Goal: Information Seeking & Learning: Learn about a topic

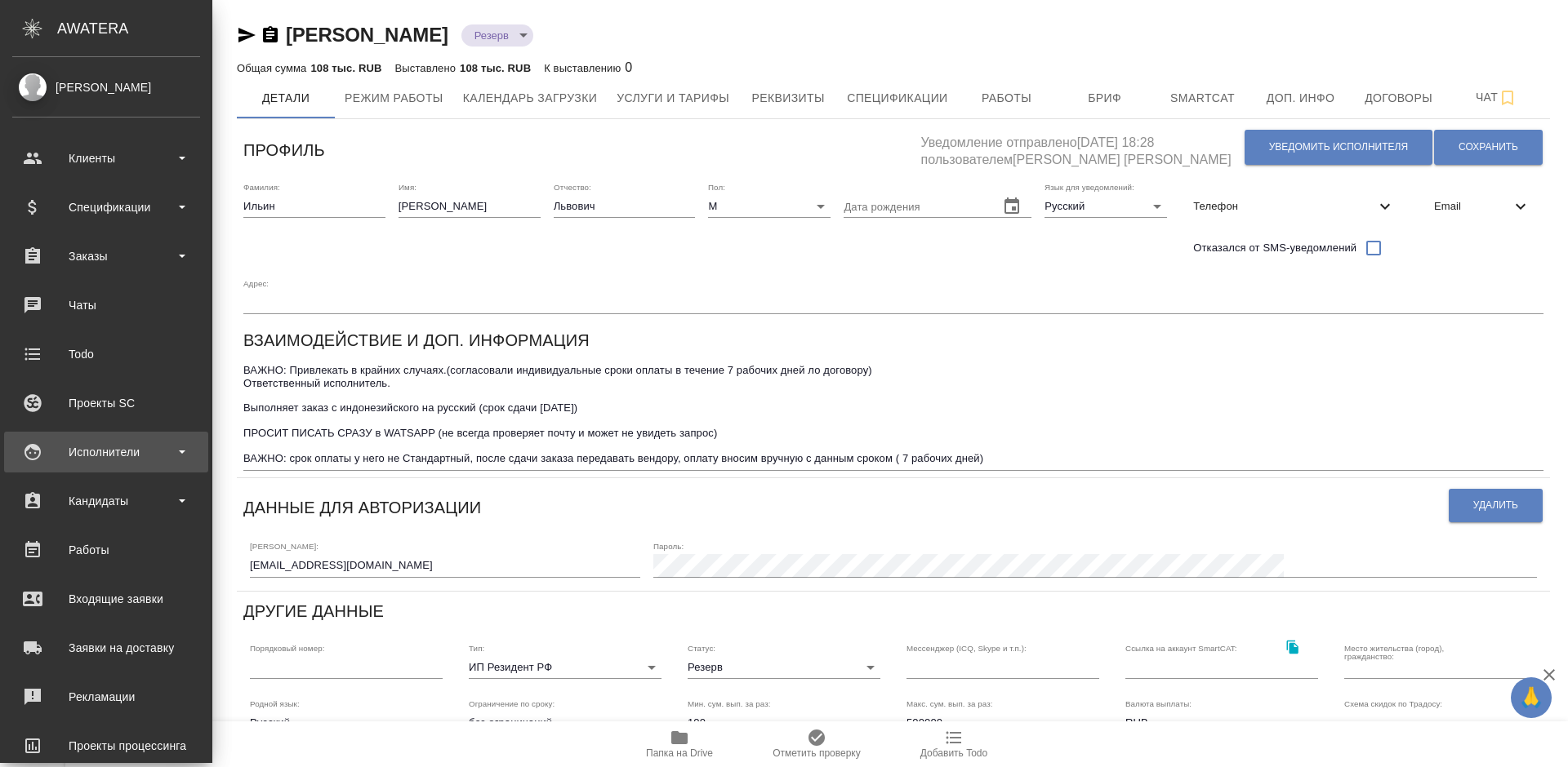
click at [120, 452] on div "Исполнители" at bounding box center [106, 452] width 188 height 25
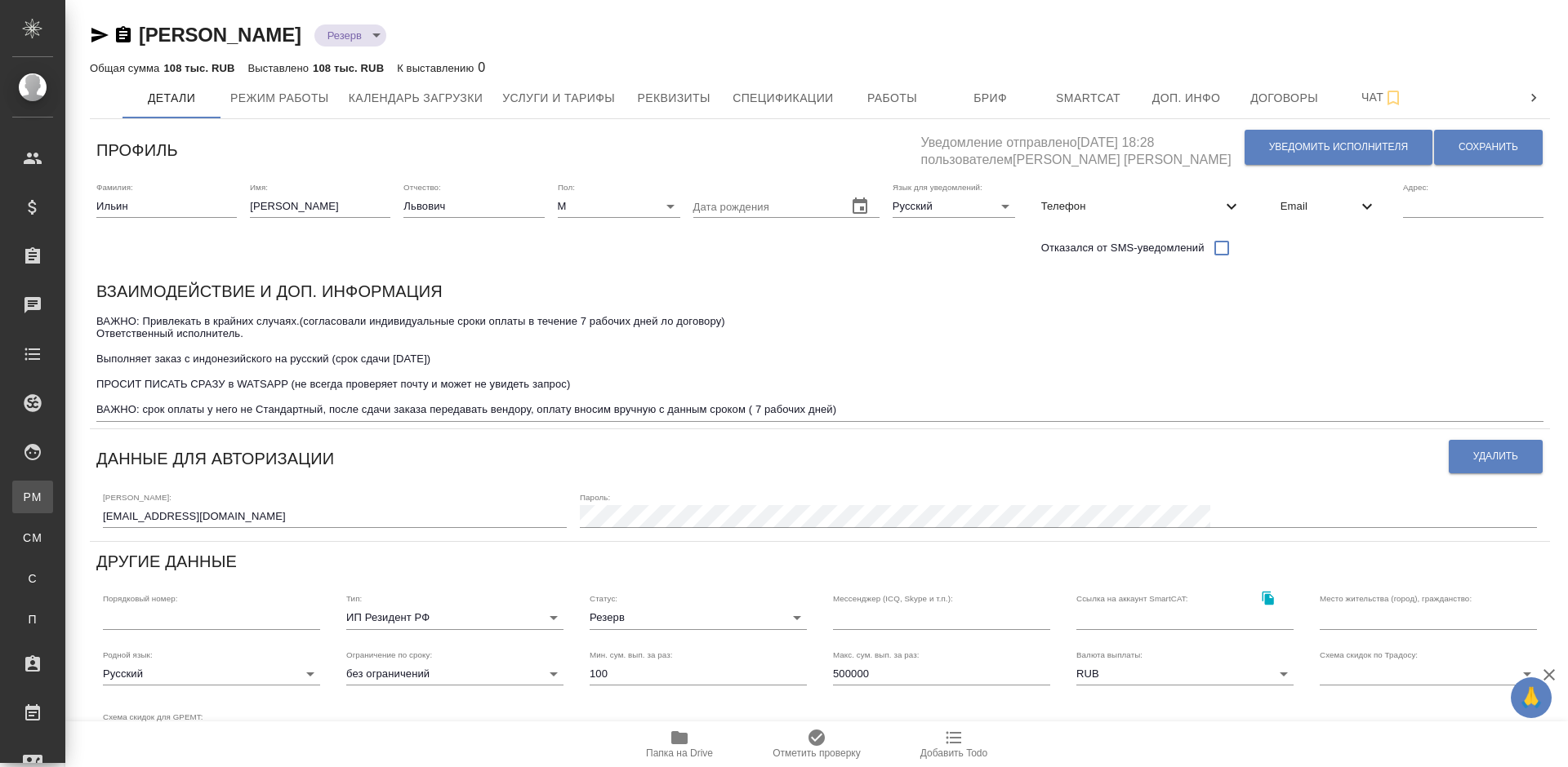
click at [25, 503] on div "Для PM/LQA" at bounding box center [12, 497] width 25 height 16
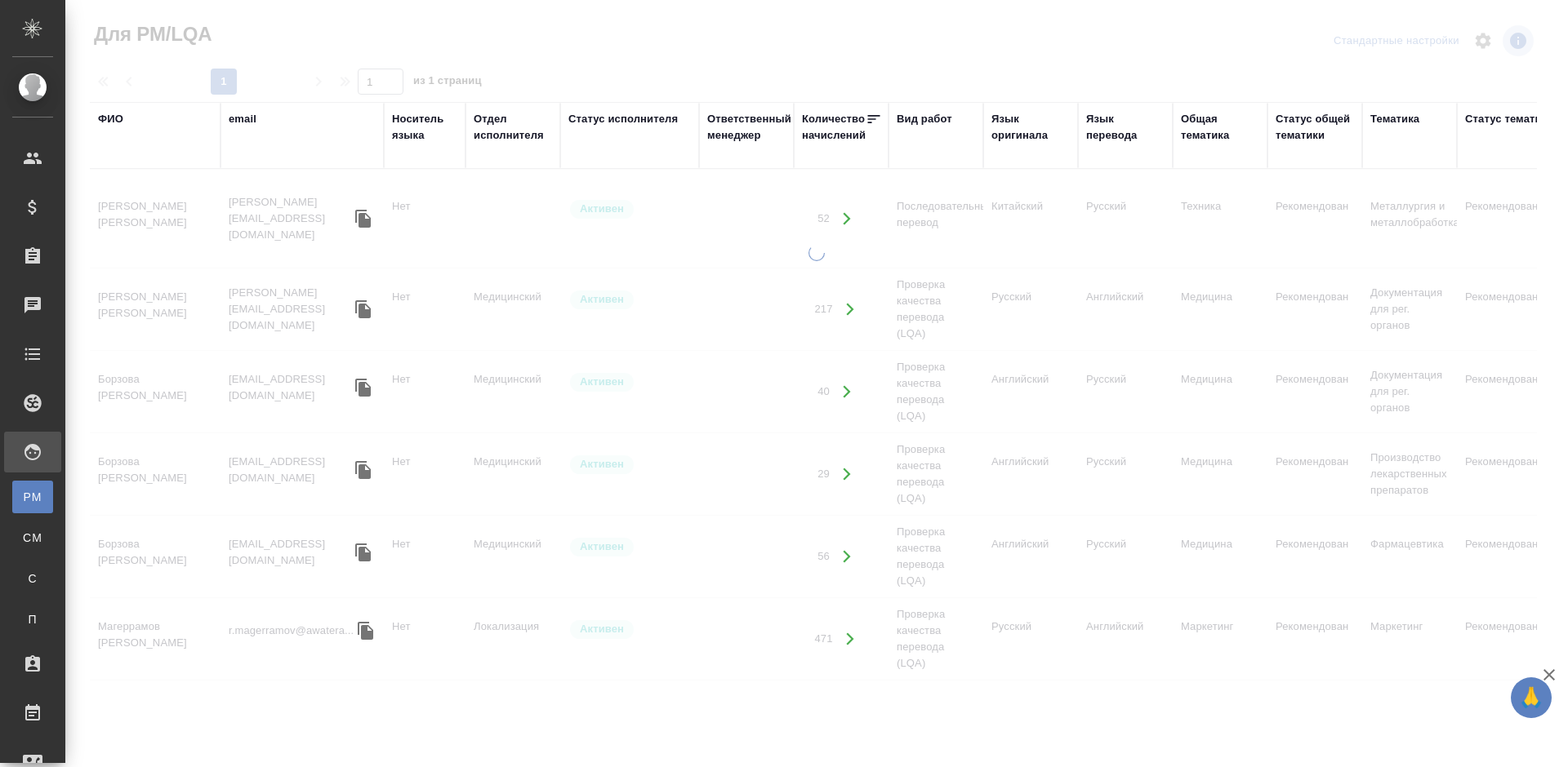
click at [125, 125] on div "ФИО" at bounding box center [155, 119] width 115 height 16
click at [120, 120] on div "ФИО" at bounding box center [110, 119] width 26 height 16
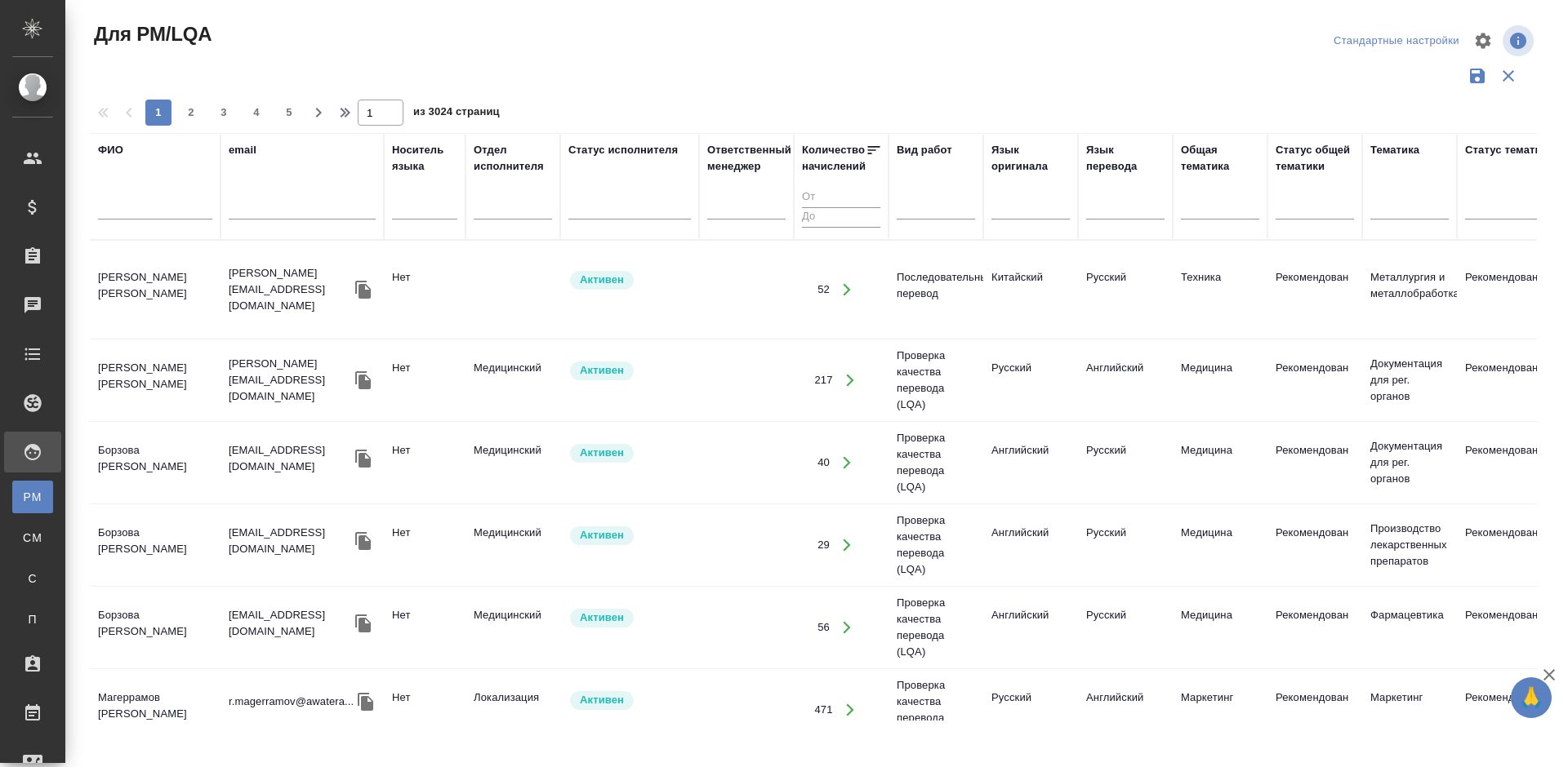
click at [178, 210] on input "text" at bounding box center [155, 210] width 115 height 21
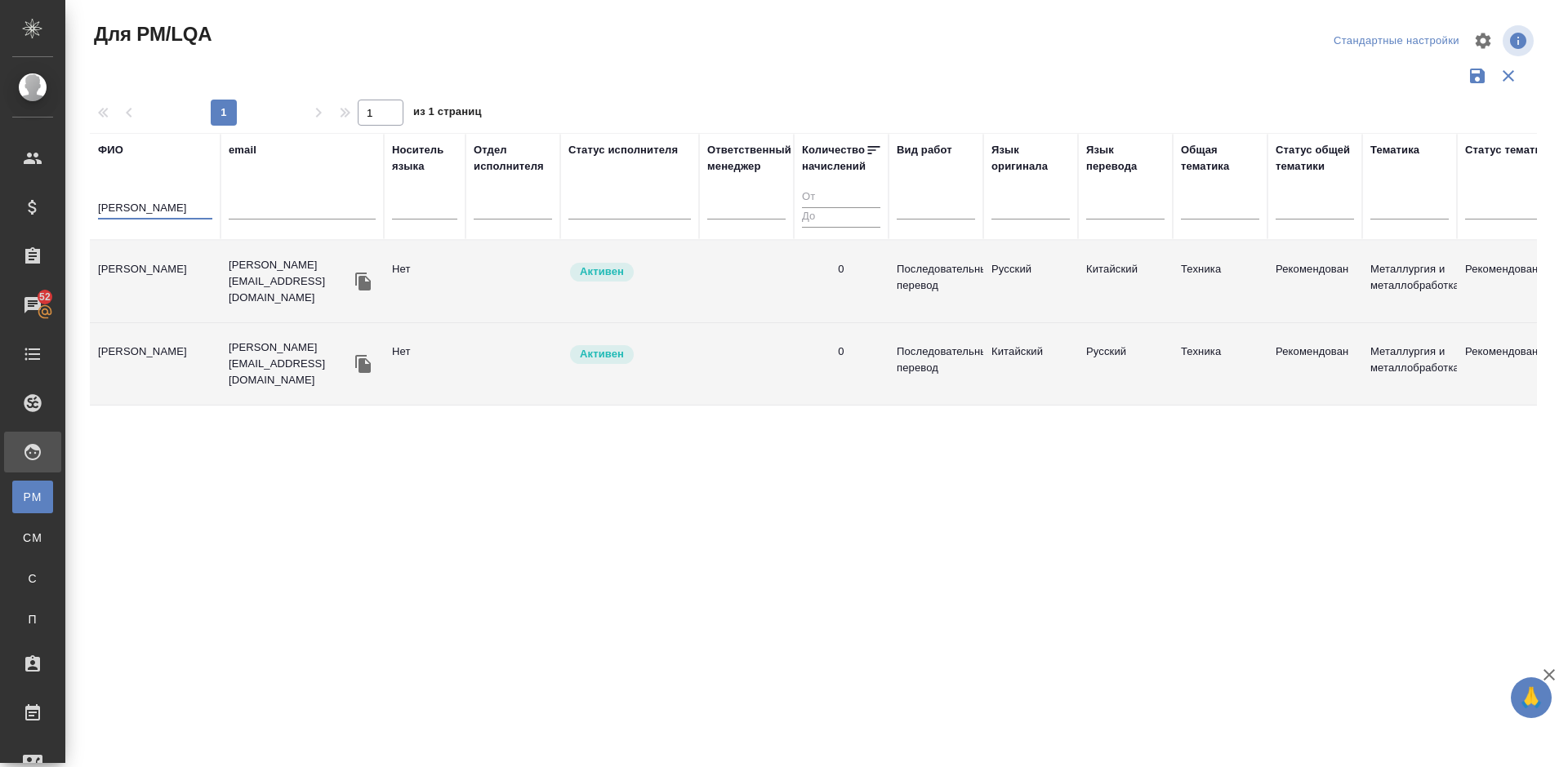
type input "артамоно"
click at [189, 282] on td "Артамонова Евгения" at bounding box center [156, 282] width 131 height 57
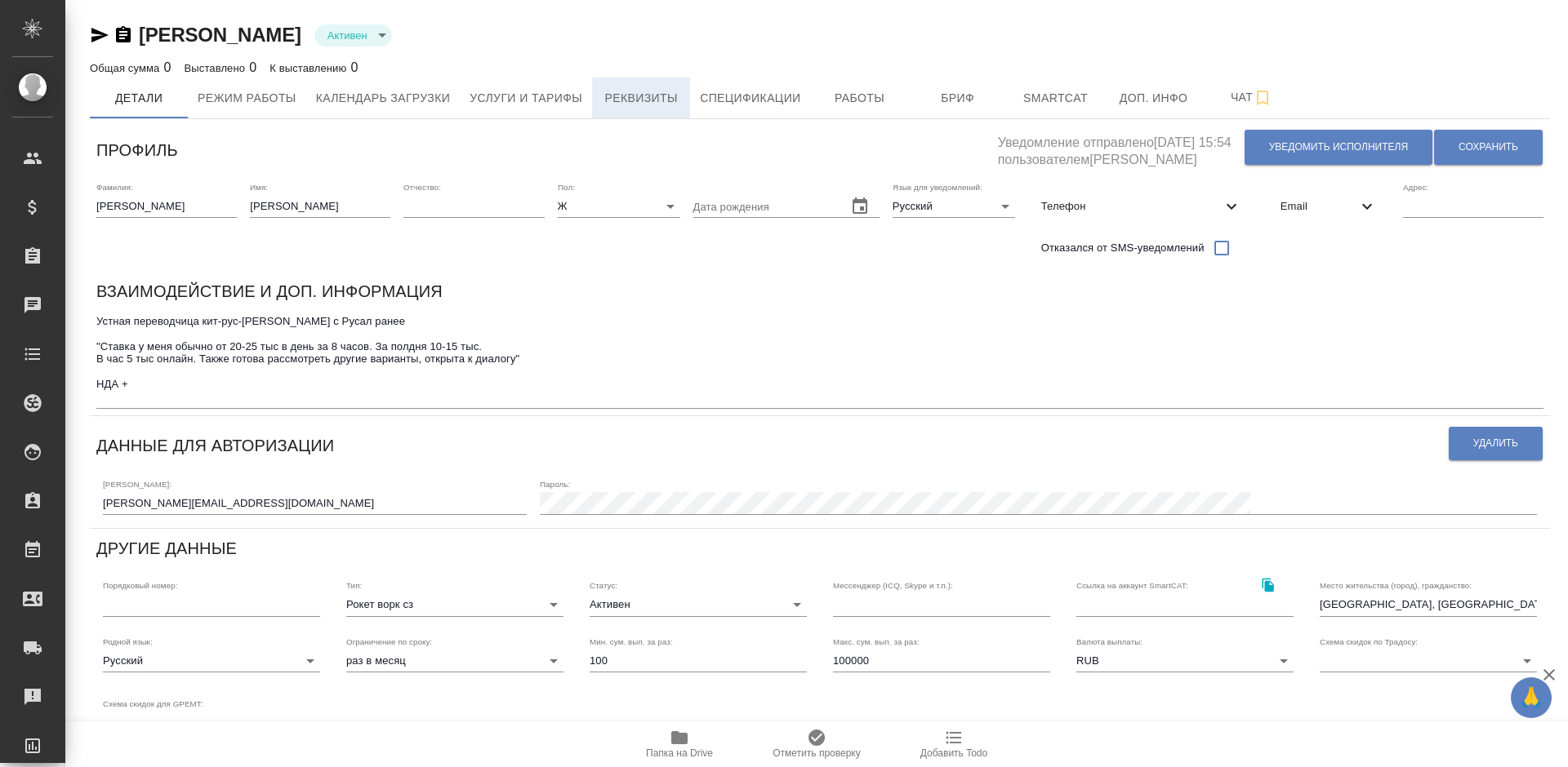
click at [631, 93] on span "Реквизиты" at bounding box center [640, 99] width 79 height 21
select select "10"
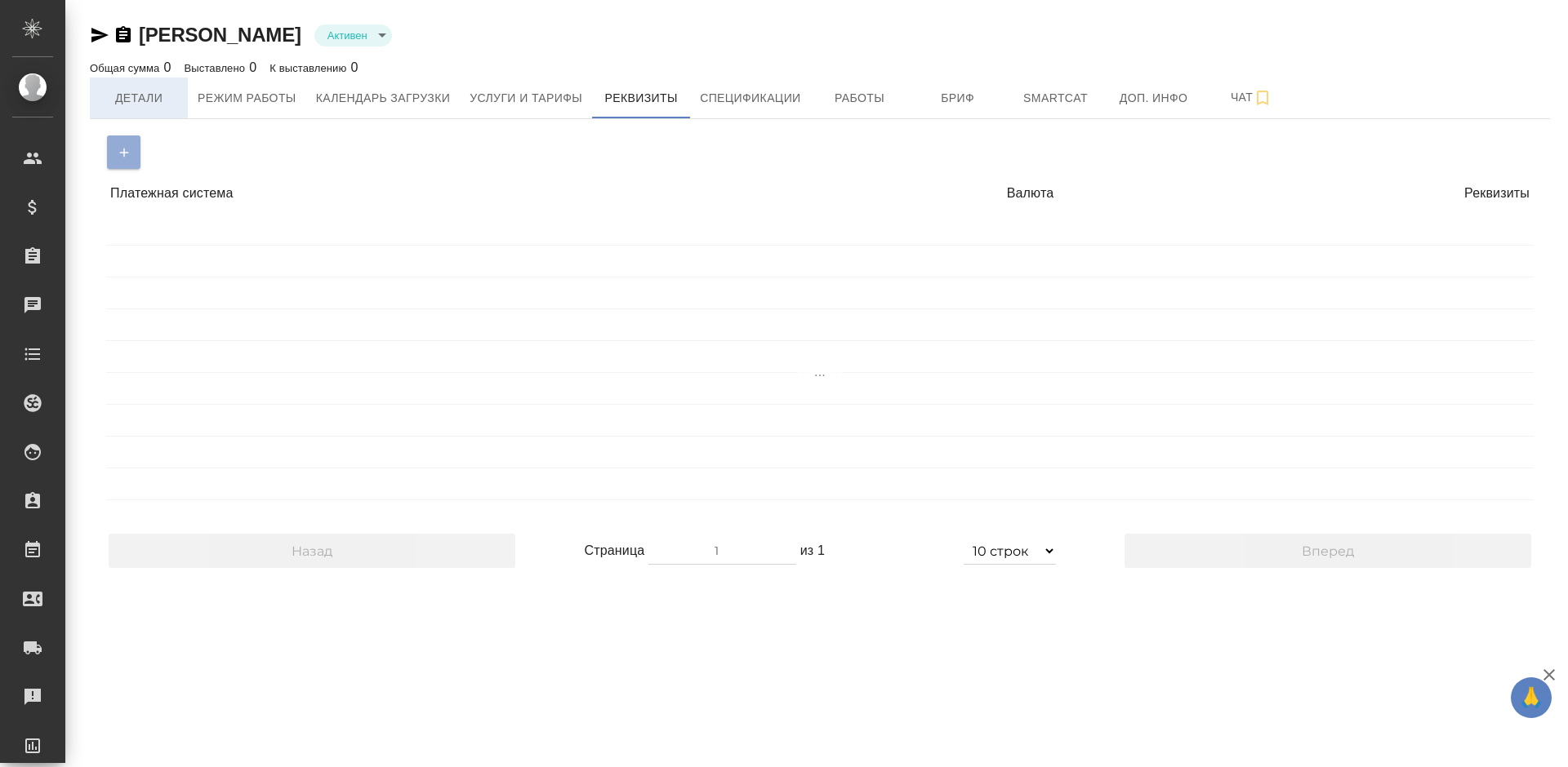
click at [133, 112] on button "Детали" at bounding box center [138, 98] width 98 height 41
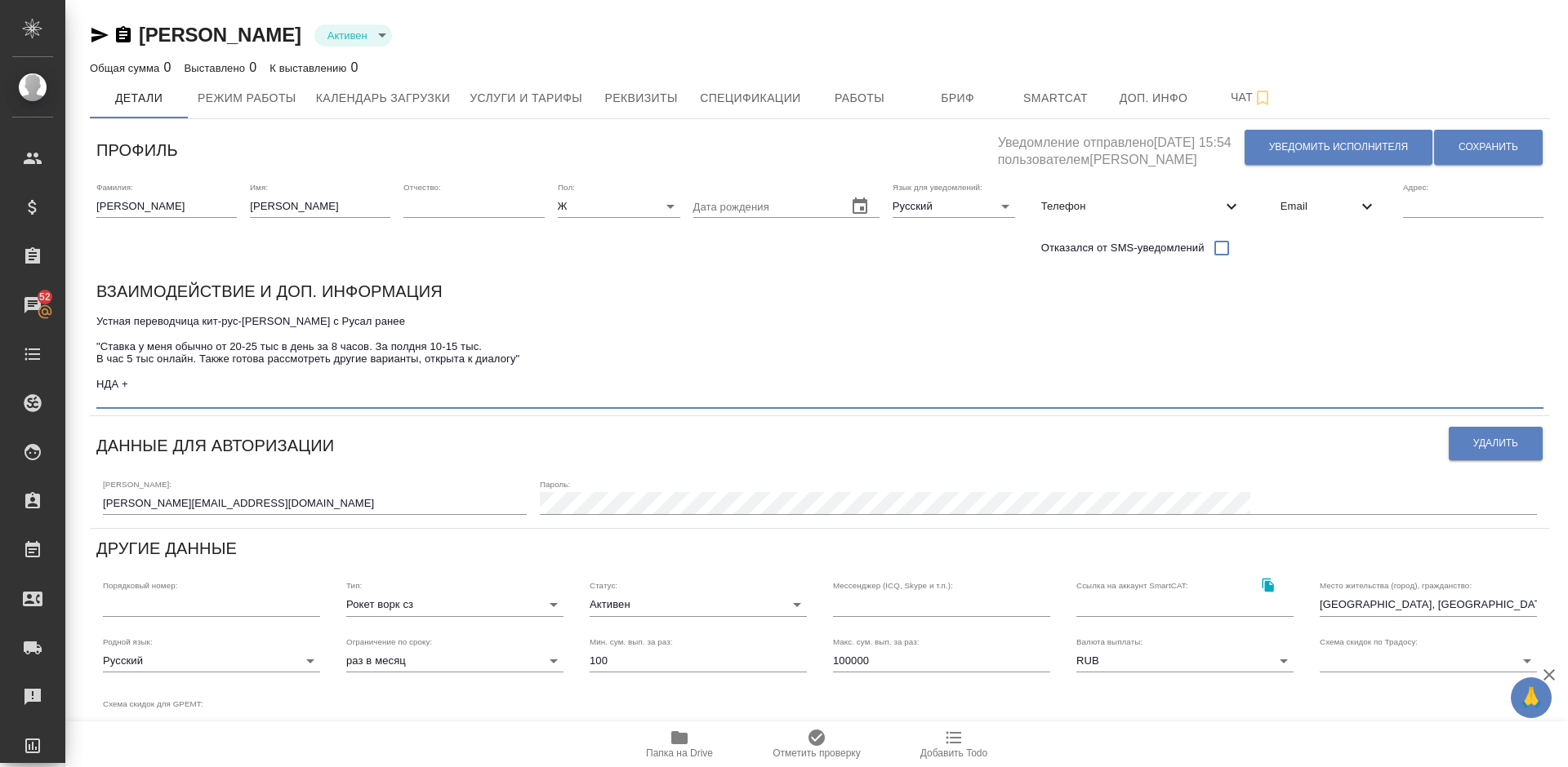
drag, startPoint x: 102, startPoint y: 361, endPoint x: 482, endPoint y: 357, distance: 380.0
click at [482, 357] on textarea "Устная переводчица кит-рус-кит Работала с Русал ранее "Ставка у меня обычно от …" at bounding box center [821, 358] width 1448 height 88
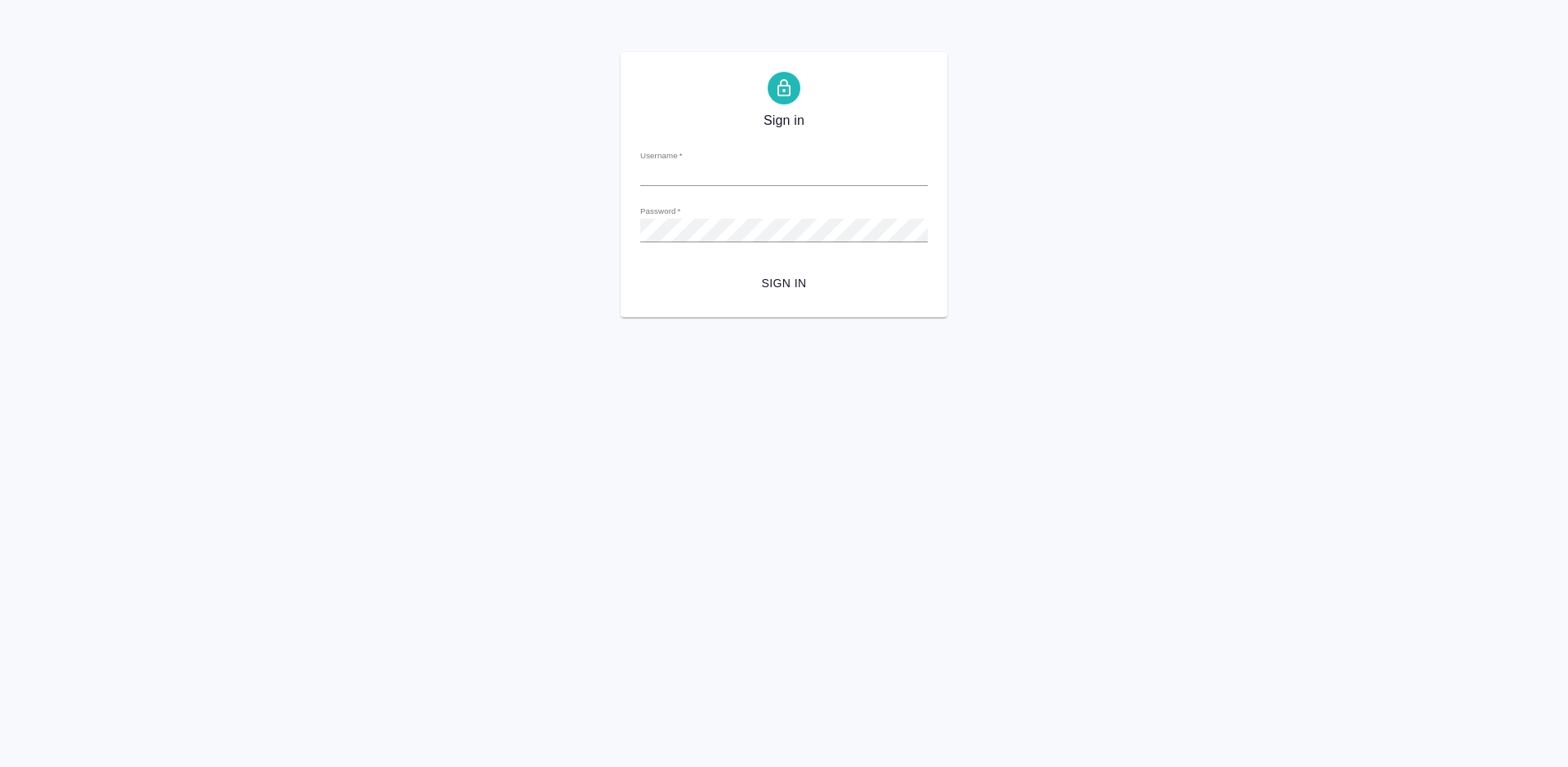
type input "[PERSON_NAME][EMAIL_ADDRESS][DOMAIN_NAME]"
click at [785, 280] on span "Sign in" at bounding box center [784, 283] width 261 height 21
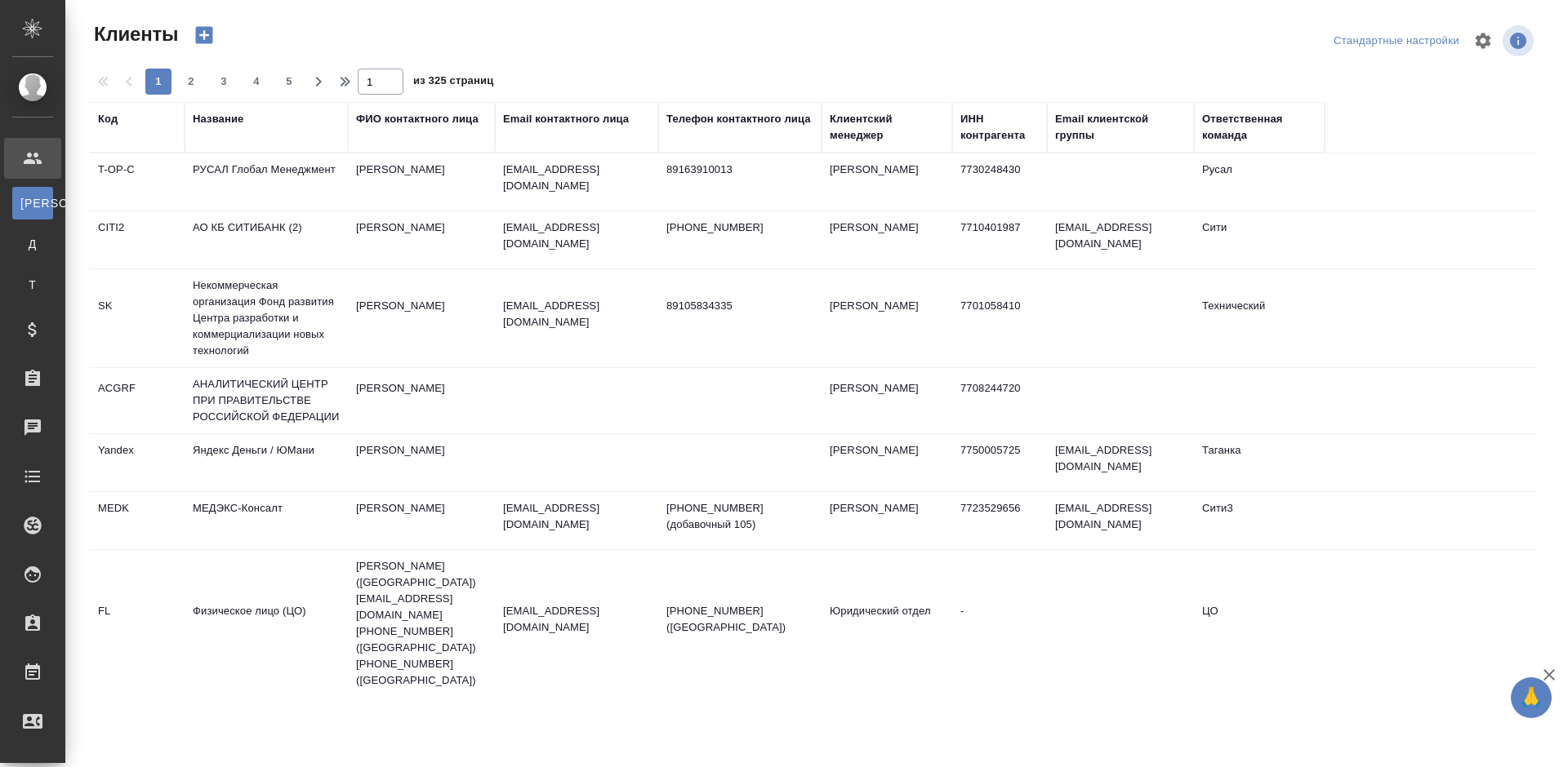
select select "RU"
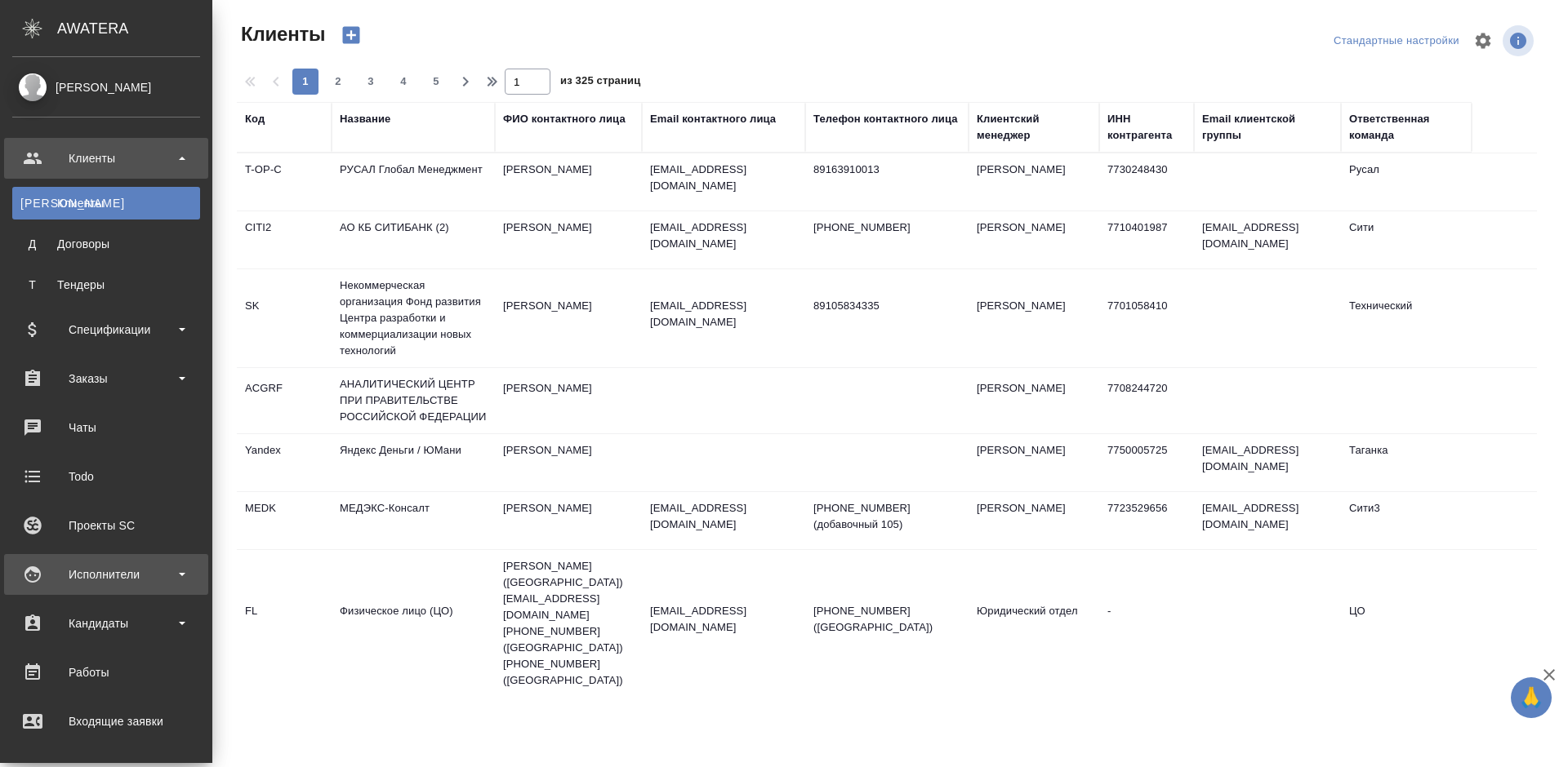
click at [120, 574] on div "Исполнители" at bounding box center [106, 575] width 188 height 25
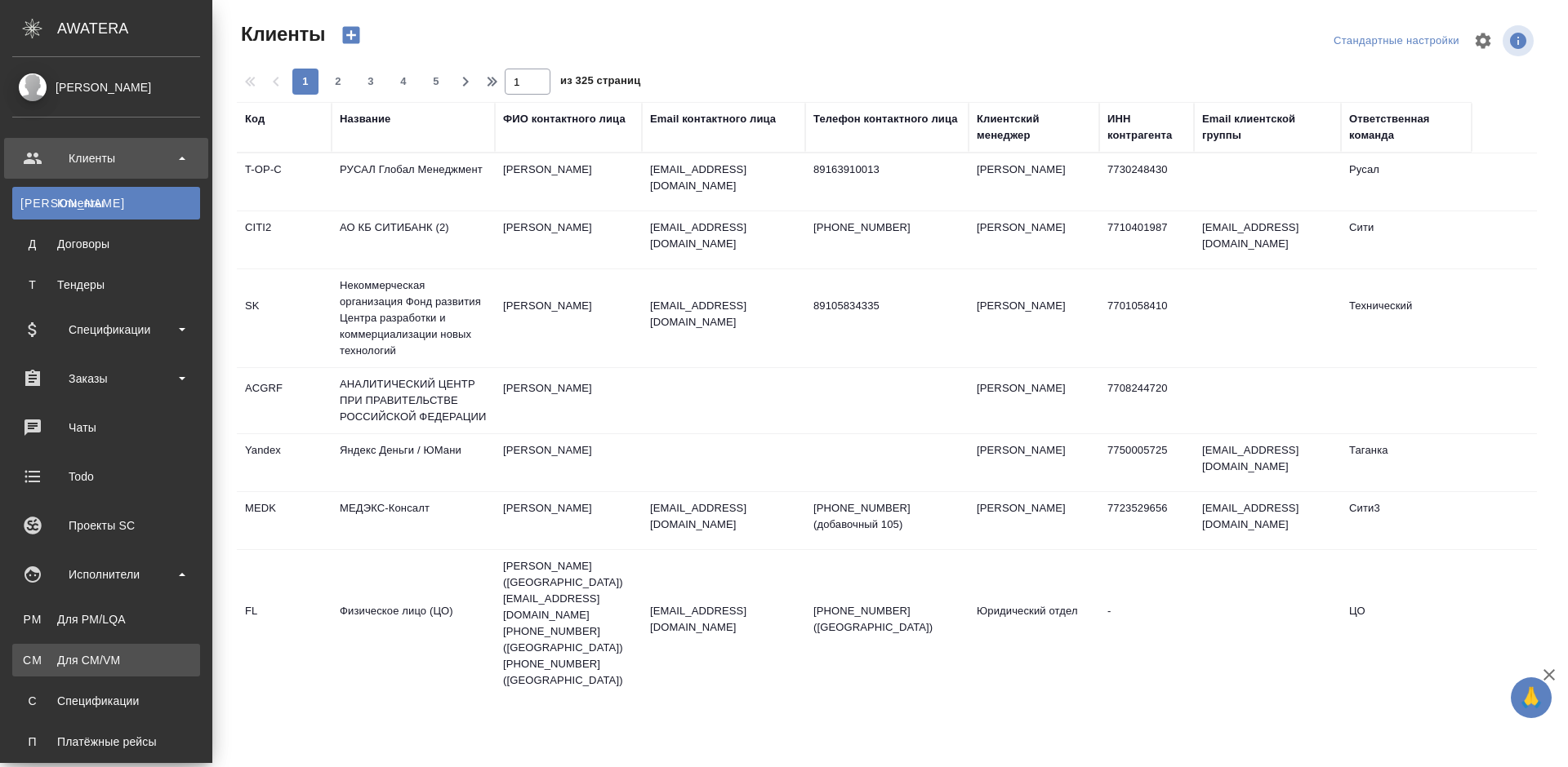
click at [118, 655] on div "Для CM/VM" at bounding box center [106, 660] width 172 height 16
